Goal: Task Accomplishment & Management: Use online tool/utility

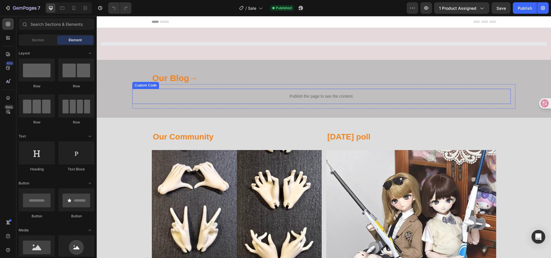
click at [324, 96] on p "Publish the page to see the content." at bounding box center [321, 97] width 378 height 6
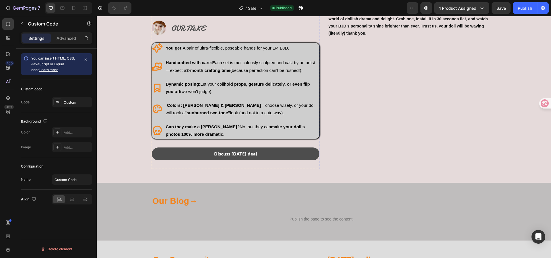
scroll to position [459, 0]
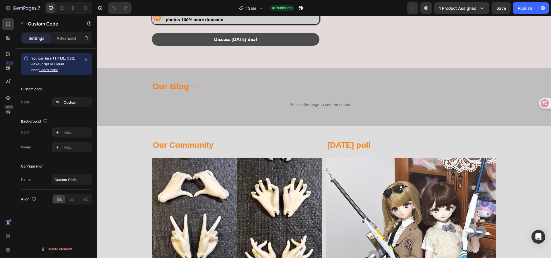
click at [311, 108] on p "Publish the page to see the content." at bounding box center [321, 105] width 378 height 6
click at [233, 108] on p "Publish the page to see the content." at bounding box center [321, 105] width 378 height 6
click at [295, 108] on p "Publish the page to see the content." at bounding box center [321, 105] width 378 height 6
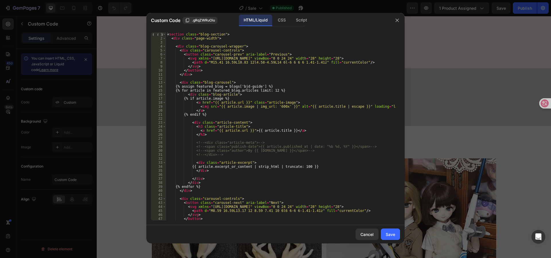
click at [280, 81] on div "< section class = "blog-section" > < div class = "page-width" > < div class = "…" at bounding box center [280, 130] width 229 height 196
type textarea "}); </script>"
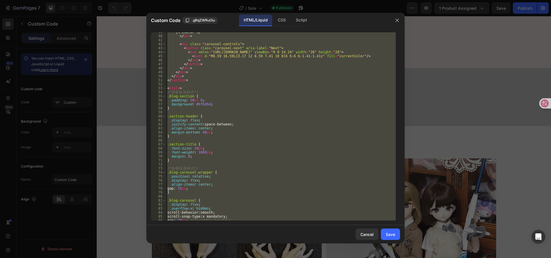
scroll to position [138, 0]
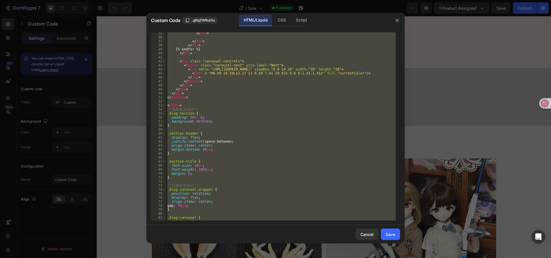
click at [207, 101] on div "</ div > </ div > </ div > {% endfor %} </ div > < div class = "carousel-contro…" at bounding box center [280, 126] width 229 height 188
click at [225, 96] on div "</ div > </ div > </ div > {% endfor %} </ div > < div class = "carousel-contro…" at bounding box center [280, 126] width 229 height 188
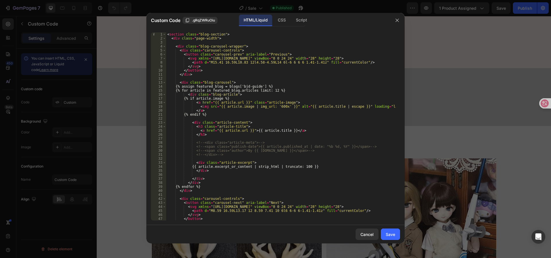
scroll to position [0, 0]
drag, startPoint x: 188, startPoint y: 86, endPoint x: 263, endPoint y: 88, distance: 75.5
click at [263, 88] on div "< section class = "blog-section" > < div class = "page-width" > < div class = "…" at bounding box center [280, 130] width 229 height 196
type textarea "{% assign featured_blog = blogs['bjd-guide'] %}"
